Goal: Task Accomplishment & Management: Manage account settings

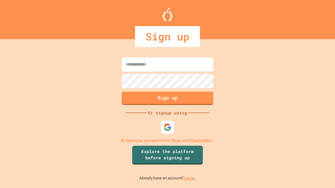
click at [190, 178] on link "Log in." at bounding box center [190, 178] width 12 height 5
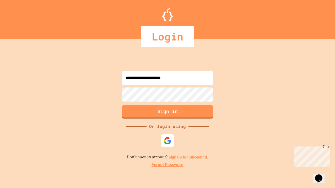
type input "**********"
